Goal: Task Accomplishment & Management: Manage account settings

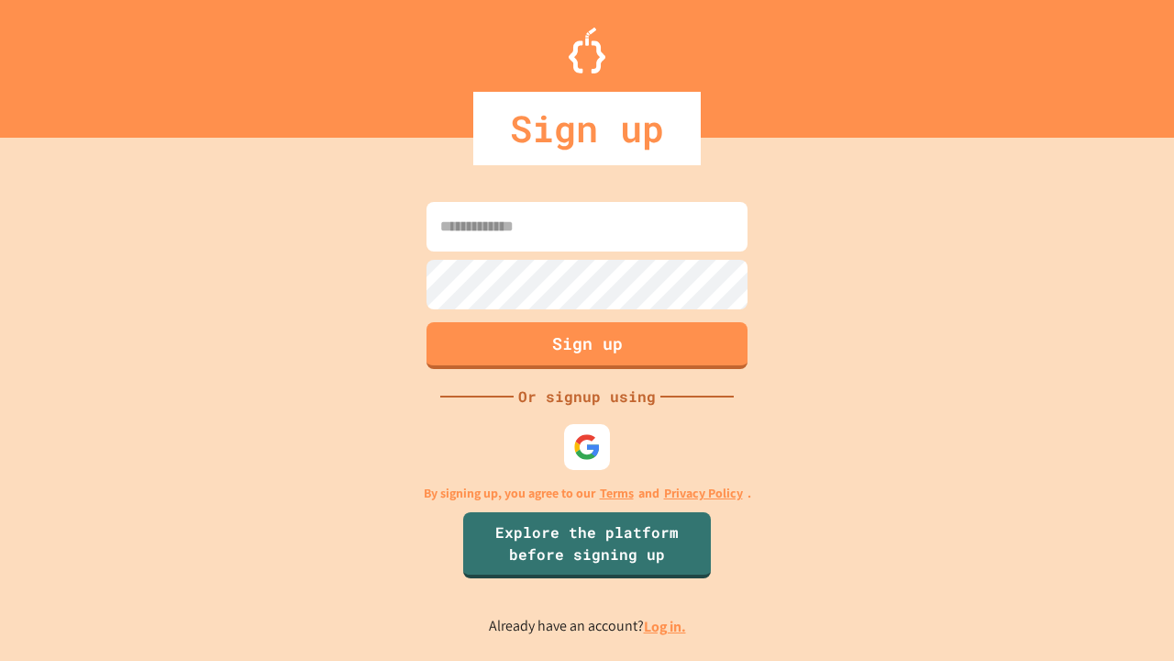
click at [666, 626] on link "Log in." at bounding box center [665, 626] width 42 height 19
